Goal: Task Accomplishment & Management: Complete application form

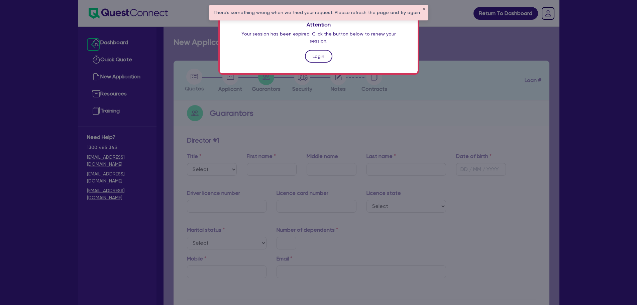
click at [319, 50] on link "Login" at bounding box center [318, 56] width 27 height 13
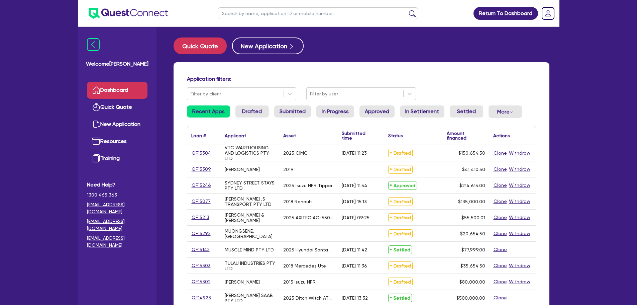
click at [268, 15] on input "text" at bounding box center [318, 13] width 201 height 12
type input "muscle"
click at [407, 10] on button "submit" at bounding box center [412, 14] width 11 height 9
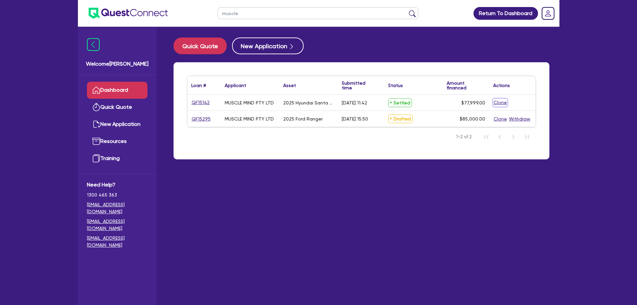
click at [499, 101] on button "Clone" at bounding box center [500, 103] width 14 height 8
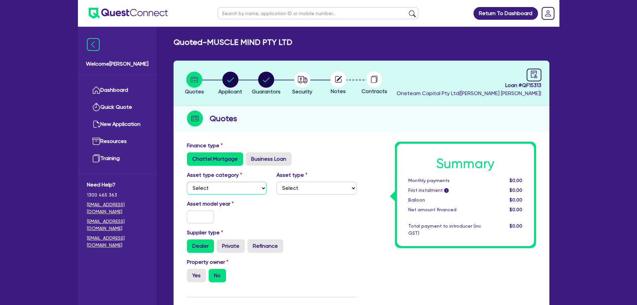
click at [257, 185] on select "Select Cars and light trucks Primary assets Secondary assets Tertiary assets" at bounding box center [227, 188] width 80 height 13
select select "CARS_AND_LIGHT_TRUCKS"
click at [187, 182] on select "Select Cars and light trucks Primary assets Secondary assets Tertiary assets" at bounding box center [227, 188] width 80 height 13
click at [288, 189] on select "Select Passenger vehicles Vans and utes Light trucks up to 4.5 tonne" at bounding box center [316, 188] width 80 height 13
select select "PASSENGER_VEHICLES"
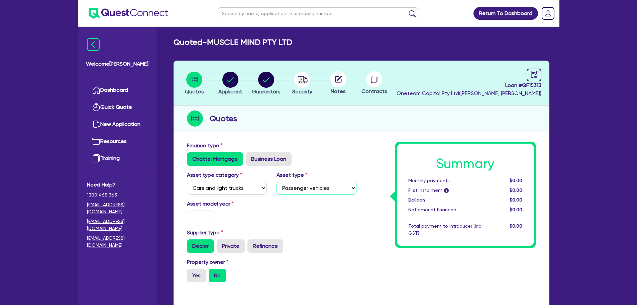
click at [276, 182] on select "Select Passenger vehicles Vans and utes Light trucks up to 4.5 tonne" at bounding box center [316, 188] width 80 height 13
click at [210, 218] on input "text" at bounding box center [200, 216] width 27 height 13
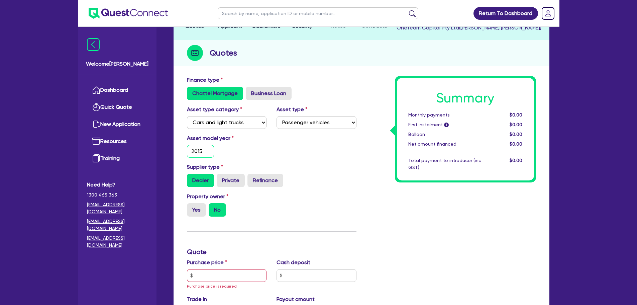
scroll to position [67, 0]
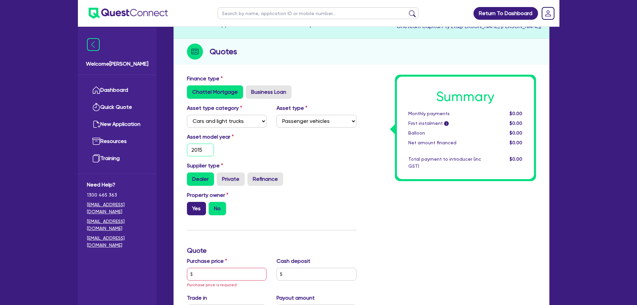
type input "2015"
click at [197, 209] on label "Yes" at bounding box center [196, 208] width 19 height 13
click at [191, 206] on input "Yes" at bounding box center [189, 204] width 4 height 4
radio input "true"
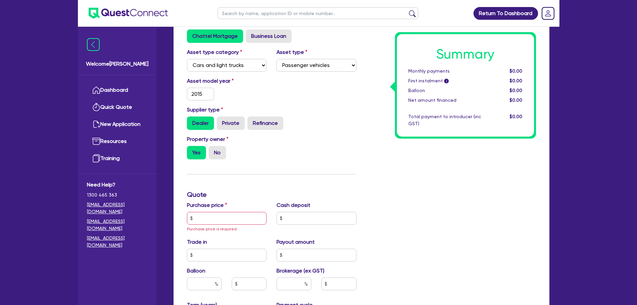
scroll to position [167, 0]
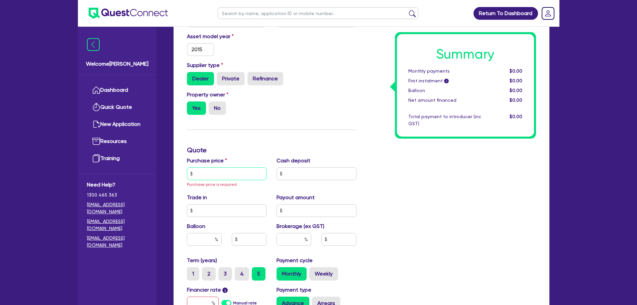
click at [216, 174] on input "text" at bounding box center [227, 173] width 80 height 13
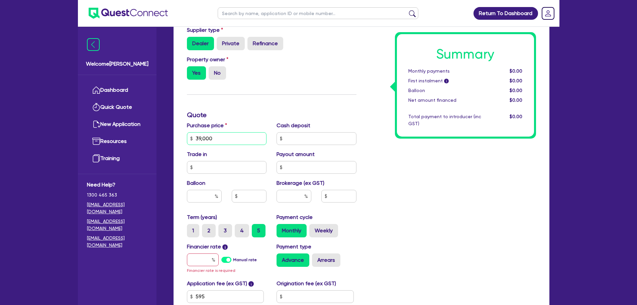
scroll to position [267, 0]
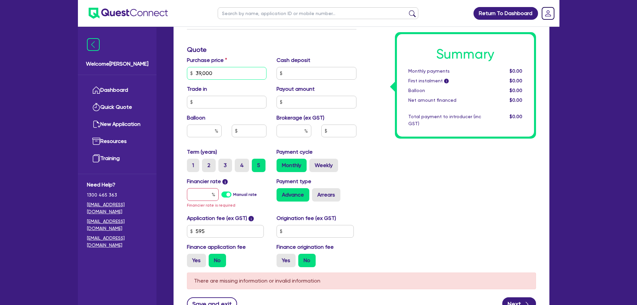
type input "39,000"
click at [201, 192] on input "text" at bounding box center [203, 194] width 32 height 13
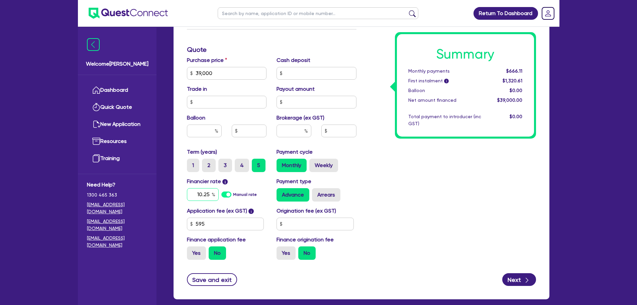
type input "10.25"
click at [298, 130] on input "text" at bounding box center [293, 130] width 35 height 13
type input "6"
click at [423, 167] on div "Summary Monthly payments $826.39 First instalment i $1,480.89 Balloon $0.00 Net…" at bounding box center [451, 69] width 180 height 391
click at [516, 278] on button "Next" at bounding box center [519, 279] width 34 height 13
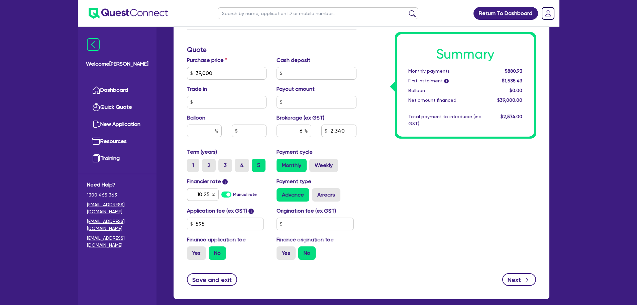
type input "2,340"
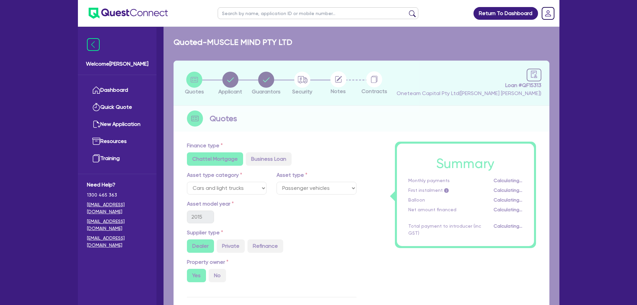
select select "COMPANY"
select select "RENTAL_REAL_ESTATE"
select select "INTANGIBLE_ASSETS"
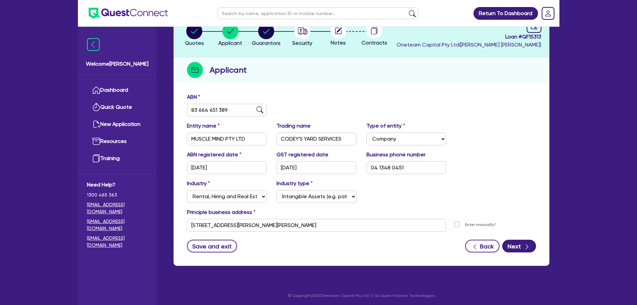
scroll to position [50, 0]
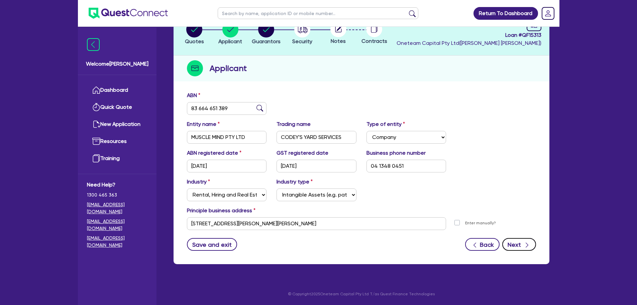
click at [515, 244] on button "Next" at bounding box center [519, 244] width 34 height 13
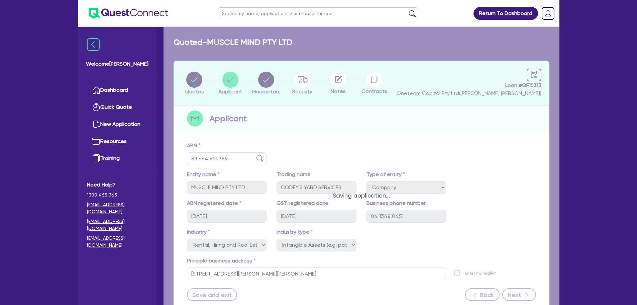
select select "MR"
select select "QLD"
select select "MARRIED"
select select "PROPERTY"
select select "HOUSEHOLD_PERSONAL"
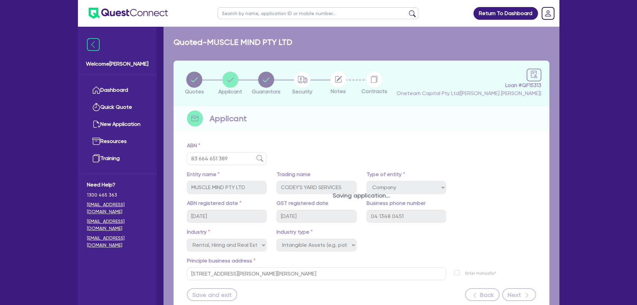
select select "CASH"
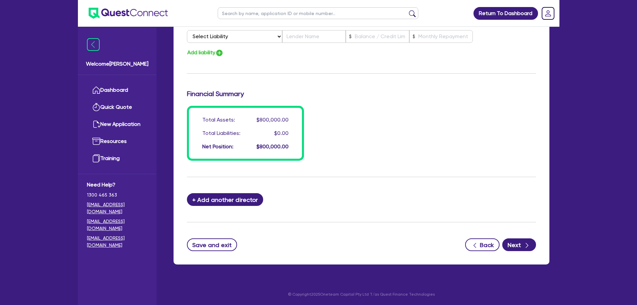
scroll to position [506, 0]
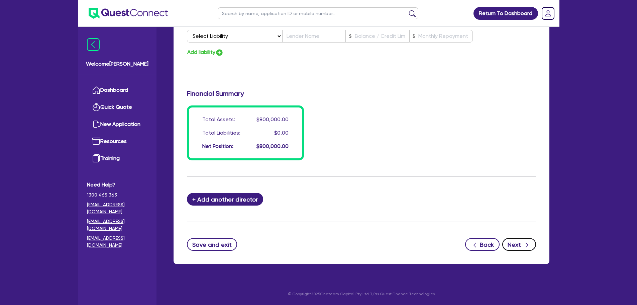
click at [519, 245] on button "Next" at bounding box center [519, 244] width 34 height 13
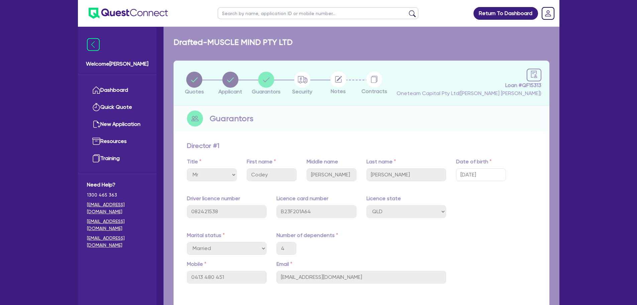
select select "CARS_AND_LIGHT_TRUCKS"
select select "PASSENGER_VEHICLES"
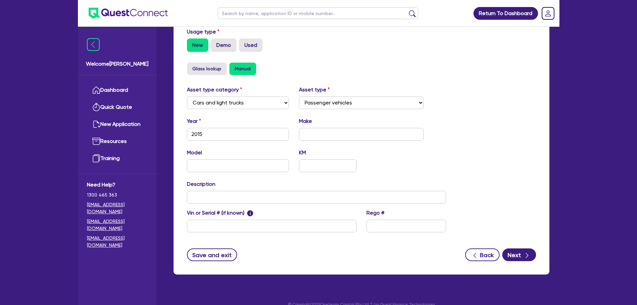
scroll to position [201, 0]
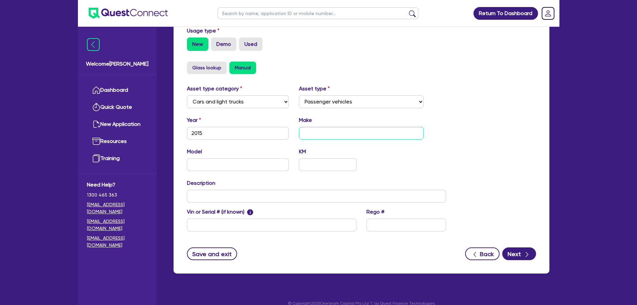
click at [340, 136] on input "text" at bounding box center [361, 133] width 125 height 13
type input "Nissan"
type input "Navarra"
click at [516, 250] on button "Next" at bounding box center [519, 253] width 34 height 13
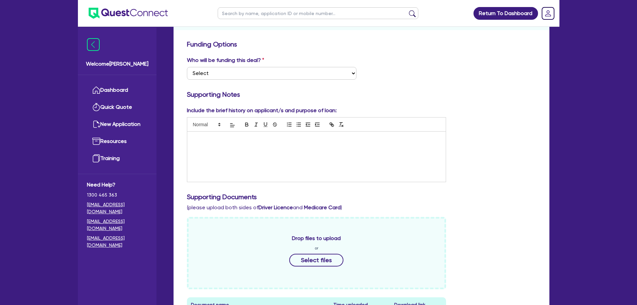
scroll to position [67, 0]
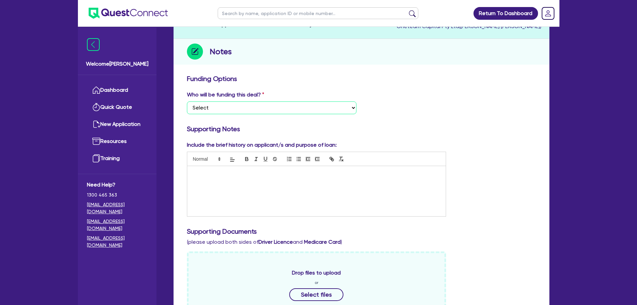
click at [314, 107] on select "Select I want Quest to fund 100% I will fund 100% I will co-fund with Quest Oth…" at bounding box center [271, 107] width 169 height 13
drag, startPoint x: 285, startPoint y: 108, endPoint x: 285, endPoint y: 113, distance: 4.3
click at [285, 108] on select "Select I want Quest to fund 100% I will fund 100% I will co-fund with Quest Oth…" at bounding box center [271, 107] width 169 height 13
select select "Other"
click at [187, 101] on select "Select I want Quest to fund 100% I will fund 100% I will co-fund with Quest Oth…" at bounding box center [271, 107] width 169 height 13
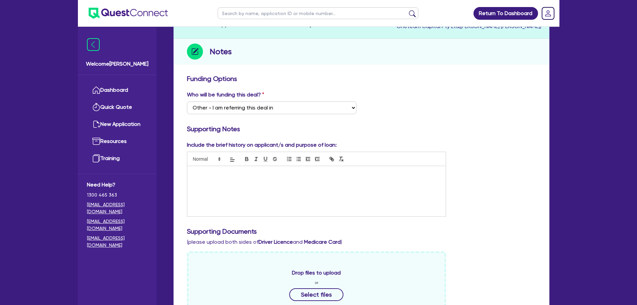
click at [290, 182] on div at bounding box center [316, 191] width 259 height 50
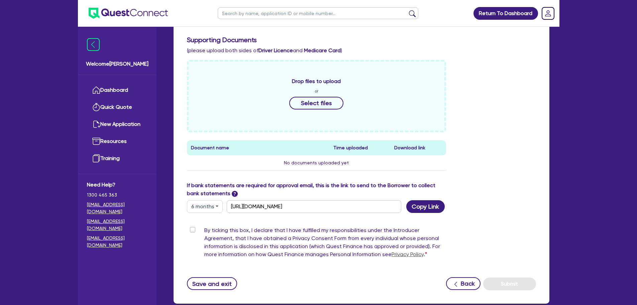
scroll to position [298, 0]
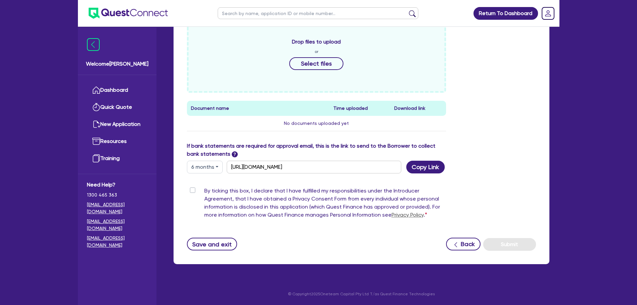
click at [189, 191] on div "By ticking this box, I declare that I have fulfilled my responsibilities under …" at bounding box center [316, 204] width 259 height 35
click at [204, 191] on label "By ticking this box, I declare that I have fulfilled my responsibilities under …" at bounding box center [325, 204] width 242 height 35
click at [190, 191] on input "By ticking this box, I declare that I have fulfilled my responsibilities under …" at bounding box center [189, 190] width 5 height 6
checkbox input "true"
click at [514, 242] on button "Submit" at bounding box center [509, 244] width 53 height 13
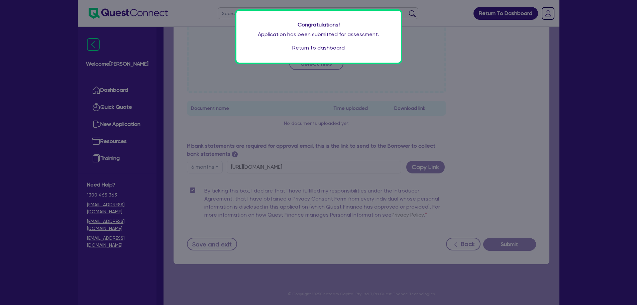
click at [306, 48] on link "Return to dashboard" at bounding box center [318, 48] width 52 height 8
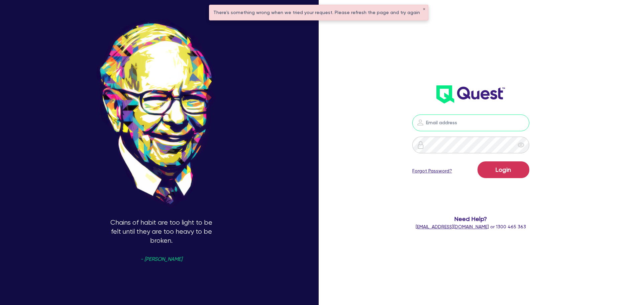
click at [460, 121] on input "email" at bounding box center [470, 122] width 117 height 17
type input "[EMAIL_ADDRESS][PERSON_NAME][DOMAIN_NAME]"
click at [511, 163] on button "Login" at bounding box center [503, 169] width 52 height 17
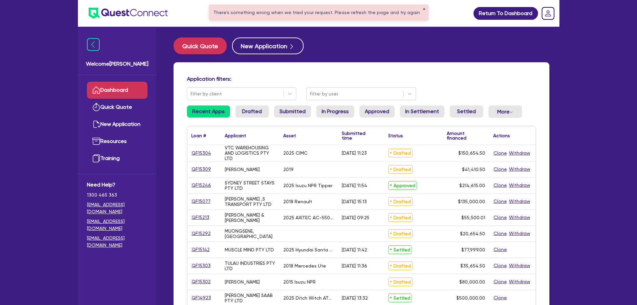
click at [423, 9] on button "✕" at bounding box center [424, 9] width 3 height 3
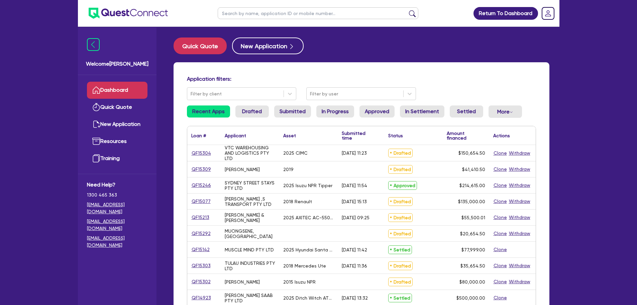
click at [356, 17] on input "text" at bounding box center [318, 13] width 201 height 12
type input "shayne"
click at [407, 10] on button "submit" at bounding box center [412, 14] width 11 height 9
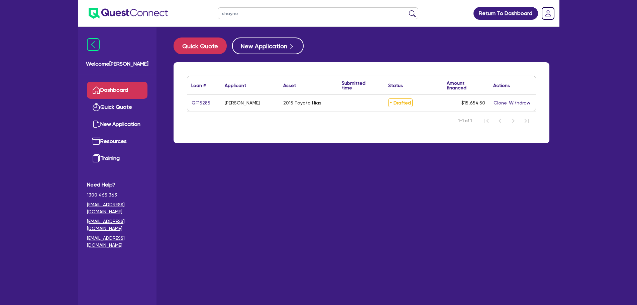
click at [203, 107] on div "QF15285" at bounding box center [203, 103] width 33 height 16
click at [203, 102] on link "QF15285" at bounding box center [200, 103] width 19 height 8
select select "CARS_AND_LIGHT_TRUCKS"
select select "VANS_AND_UTES"
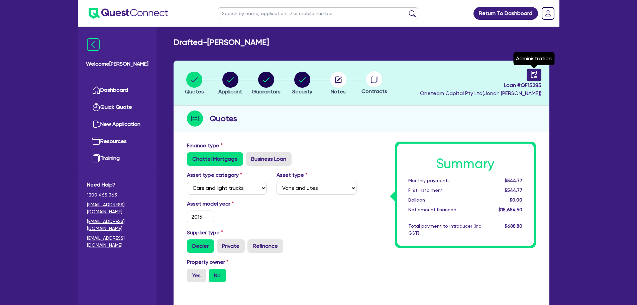
click at [535, 76] on icon "audit" at bounding box center [534, 74] width 6 height 7
select select "DRAFTED_NEW"
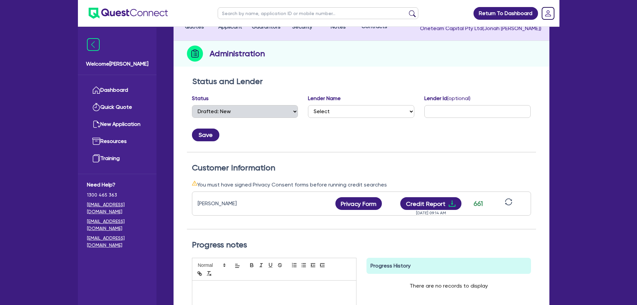
scroll to position [179, 0]
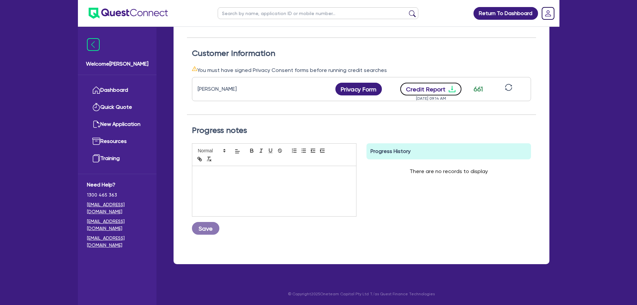
click at [417, 84] on button "Credit Report" at bounding box center [430, 89] width 61 height 13
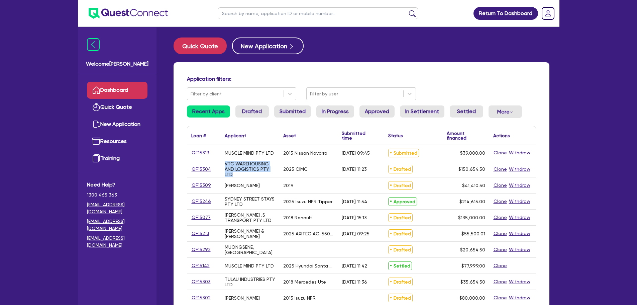
drag, startPoint x: 230, startPoint y: 174, endPoint x: 225, endPoint y: 166, distance: 8.7
click at [225, 166] on div "VTC WAREHOUSING AND LOGISTICS PTY LTD" at bounding box center [250, 169] width 50 height 16
click at [246, 186] on div "[PERSON_NAME]" at bounding box center [242, 185] width 35 height 5
click at [197, 151] on link "QF15313" at bounding box center [200, 153] width 18 height 8
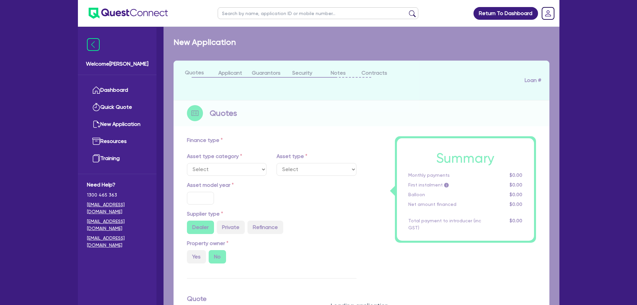
select select "CARS_AND_LIGHT_TRUCKS"
type input "2015"
radio input "true"
type input "39,000"
type input "6"
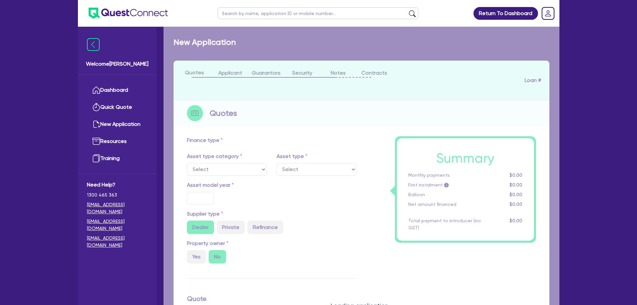
type input "2,340"
type input "10.25"
select select "PASSENGER_VEHICLES"
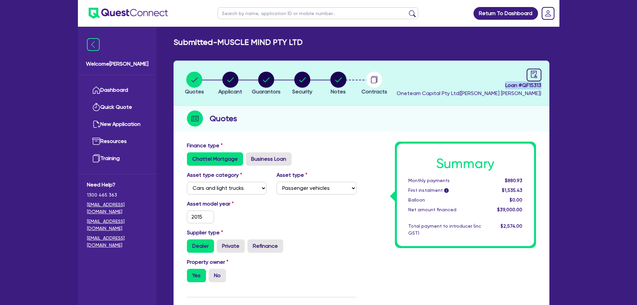
drag, startPoint x: 500, startPoint y: 86, endPoint x: 541, endPoint y: 89, distance: 40.9
click at [541, 89] on span "Loan # QF15313" at bounding box center [468, 85] width 145 height 8
copy span "Loan # QF15313"
click at [315, 217] on div "Asset model year 2015" at bounding box center [272, 214] width 180 height 29
click at [336, 78] on circle "button" at bounding box center [338, 80] width 16 height 16
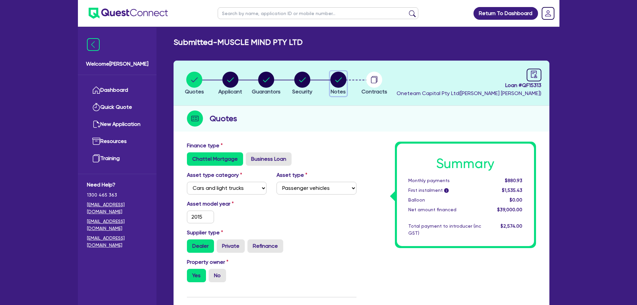
select select "Other"
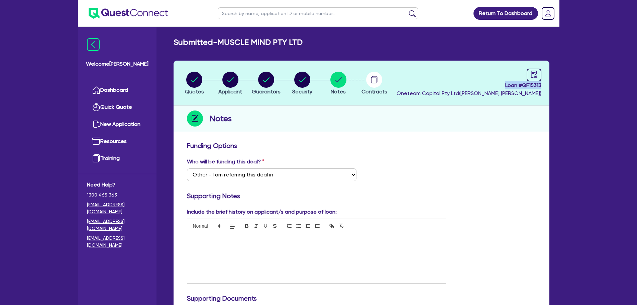
drag, startPoint x: 499, startPoint y: 84, endPoint x: 548, endPoint y: 86, distance: 49.2
click at [548, 86] on header "Quotes Applicant Guarantors Security Notes Contracts Loan # QF15313 Oneteam Cap…" at bounding box center [362, 83] width 376 height 45
copy span "Loan # QF15313"
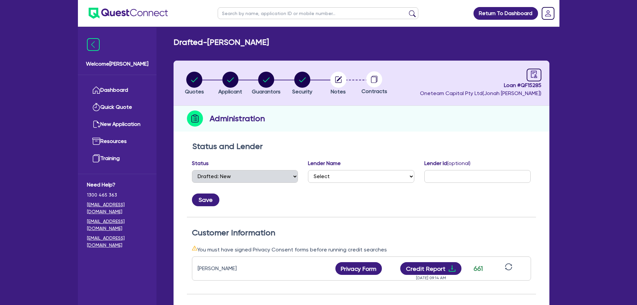
select select "DRAFTED_NEW"
